Goal: Find specific page/section: Find specific page/section

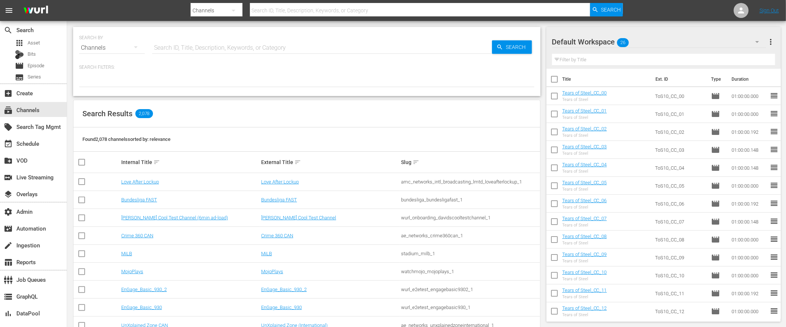
click at [366, 9] on input "text" at bounding box center [420, 10] width 340 height 18
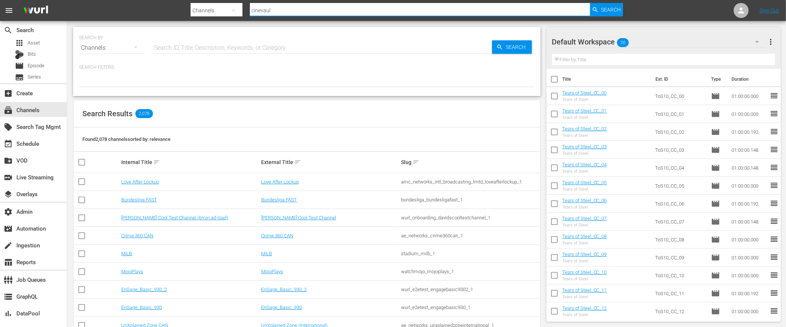
type input "cinevault"
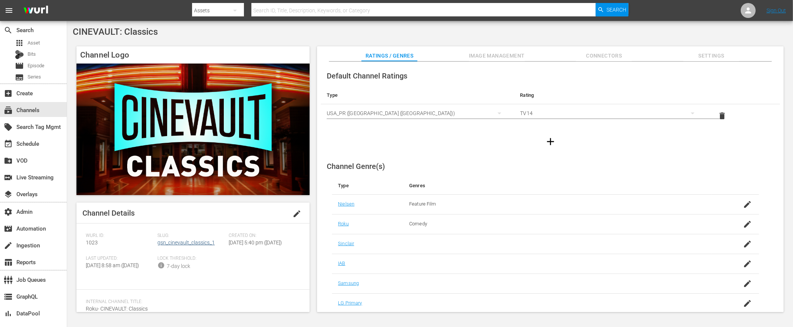
drag, startPoint x: 173, startPoint y: 237, endPoint x: 179, endPoint y: 243, distance: 8.4
click at [173, 237] on span "Slug:" at bounding box center [191, 236] width 68 height 6
click at [179, 244] on link "gsn_cinevault_classics_1" at bounding box center [185, 242] width 57 height 6
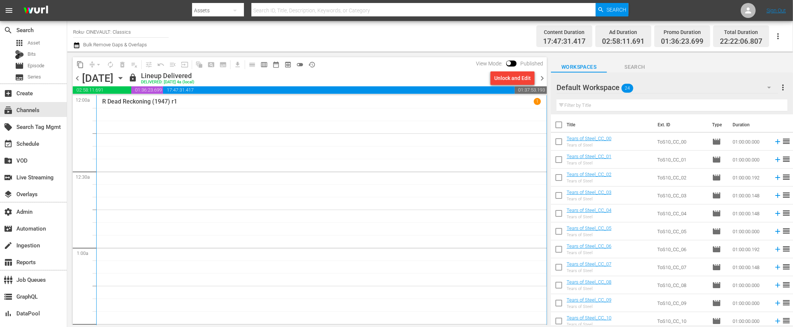
click at [270, 202] on div "R Dead Reckoning (1947) r1 1" at bounding box center [321, 247] width 439 height 299
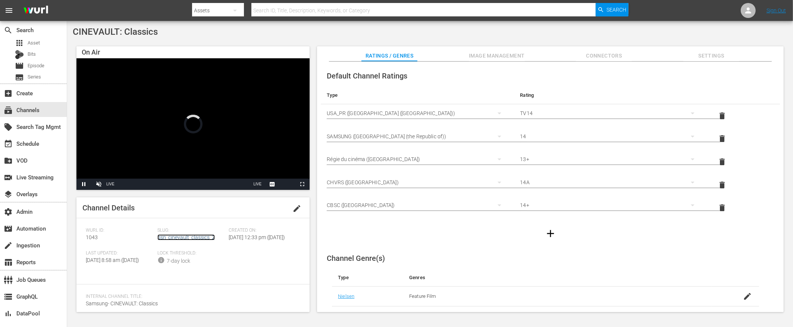
click at [196, 236] on link "gsn_cinevault_classics_2" at bounding box center [185, 237] width 57 height 6
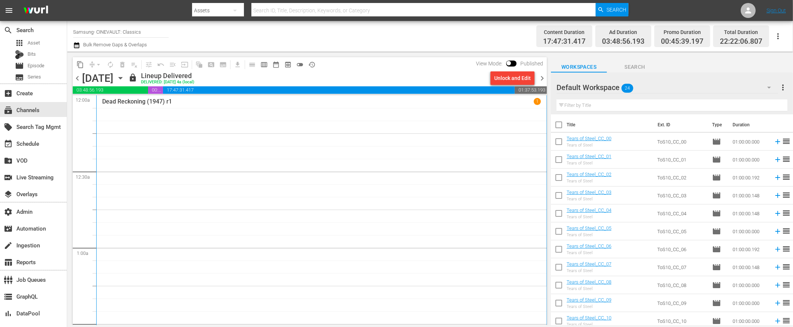
click at [236, 230] on div "Dead Reckoning (1947) r1 1" at bounding box center [321, 247] width 439 height 299
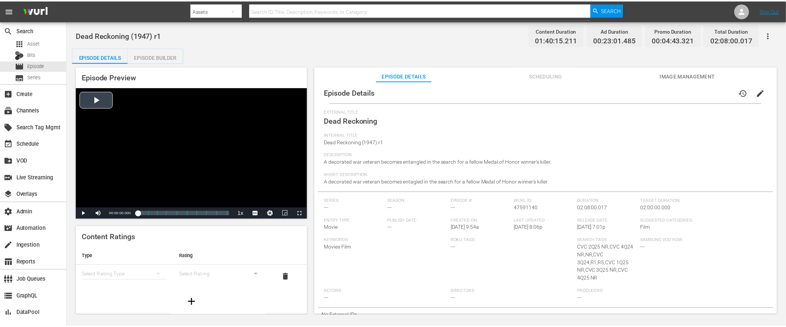
scroll to position [7, 0]
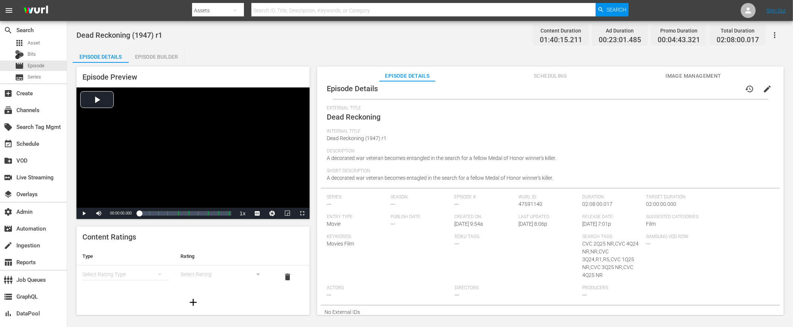
click at [166, 56] on div "Episode Builder" at bounding box center [157, 57] width 56 height 18
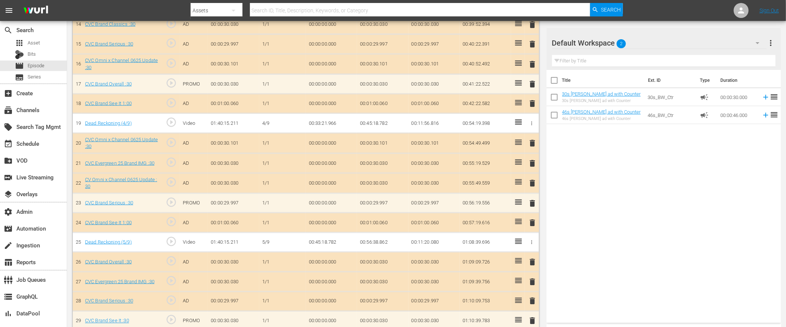
scroll to position [520, 0]
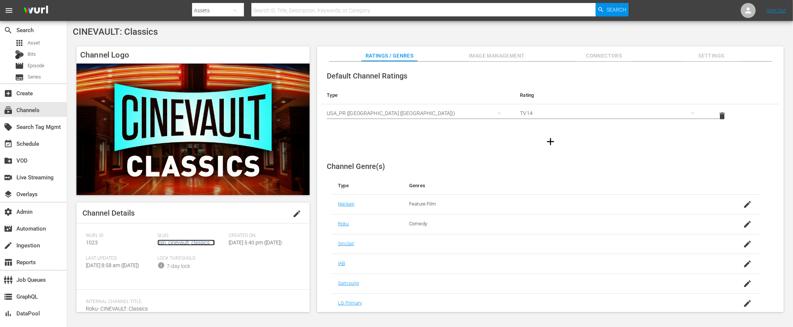
click at [197, 242] on link "gsn_cinevault_classics_1" at bounding box center [185, 242] width 57 height 6
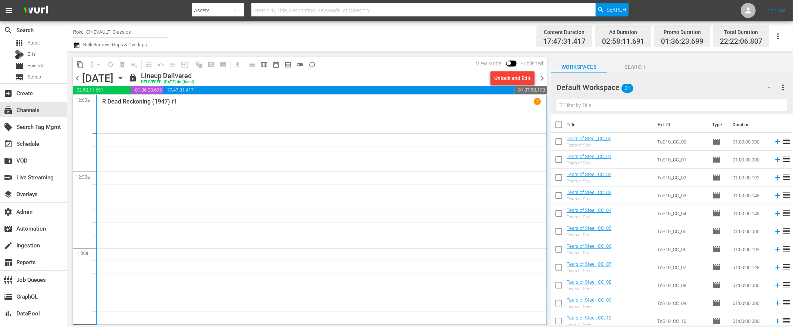
click at [279, 156] on div "R Dead Reckoning (1947) r1 1" at bounding box center [321, 247] width 439 height 299
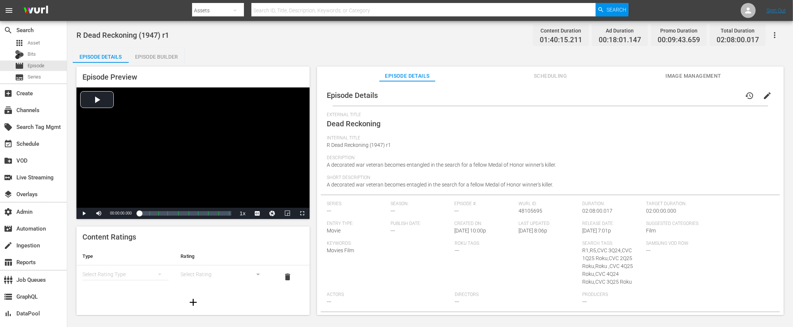
click at [166, 56] on div "Episode Builder" at bounding box center [157, 57] width 56 height 18
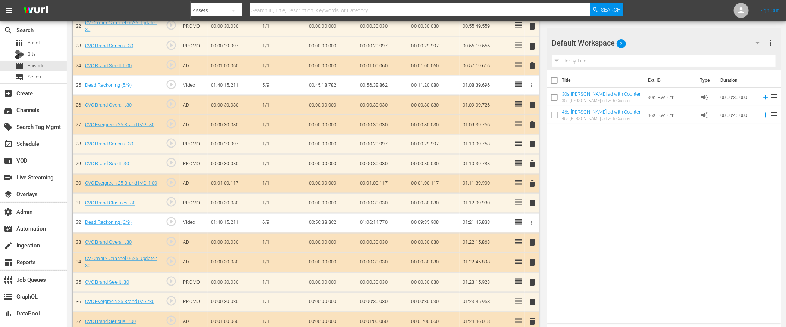
scroll to position [681, 0]
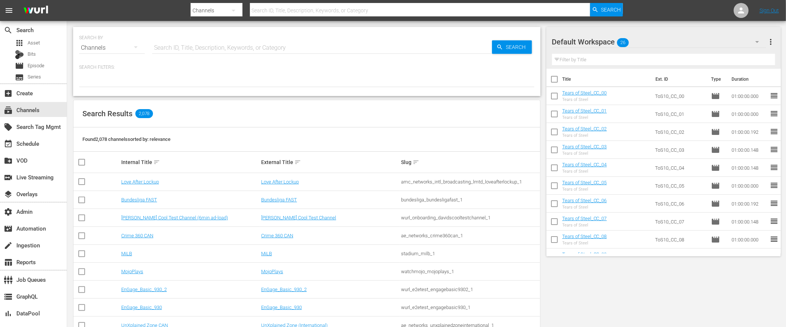
click at [230, 9] on icon "button" at bounding box center [233, 10] width 9 height 9
click at [213, 54] on div "Episodes" at bounding box center [215, 55] width 30 height 12
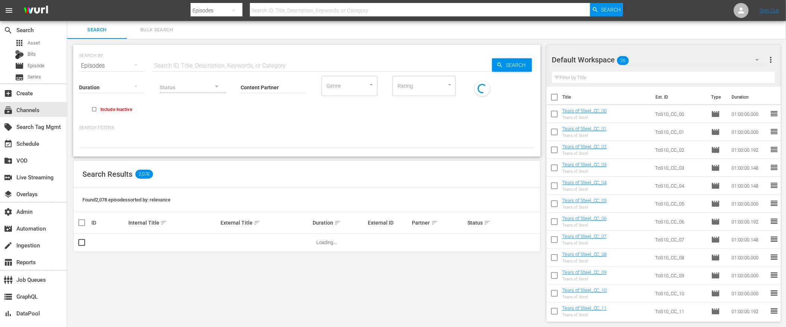
click at [280, 8] on div "Channels Series Episodes Bits Assets" at bounding box center [393, 163] width 786 height 327
click at [280, 8] on input "text" at bounding box center [420, 10] width 340 height 18
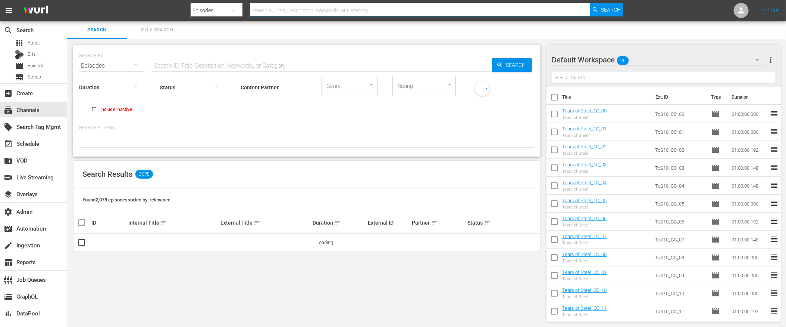
paste input "184984745"
type input "184984745"
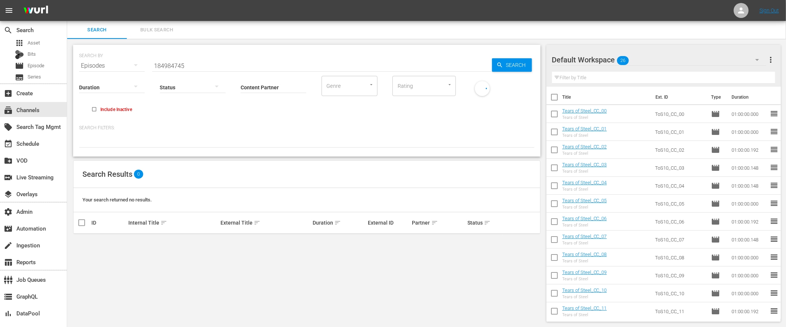
click at [130, 67] on button "button" at bounding box center [136, 65] width 18 height 18
click at [99, 138] on div "Assets" at bounding box center [103, 140] width 30 height 12
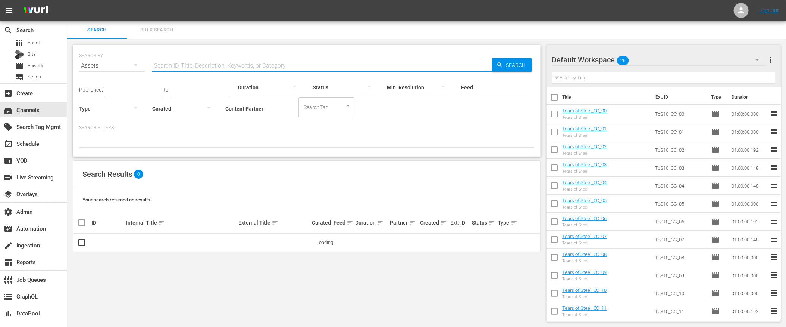
click at [271, 65] on input "text" at bounding box center [322, 66] width 340 height 18
paste input "184984745"
type input "184984745"
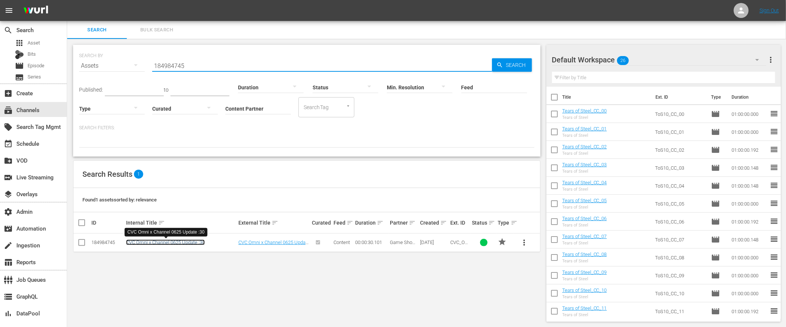
click at [191, 242] on link "CVC Omni x Channel 0625 Update :30" at bounding box center [165, 242] width 79 height 6
